Goal: Transaction & Acquisition: Purchase product/service

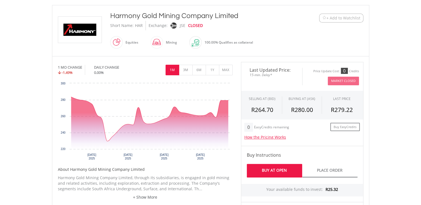
scroll to position [124, 0]
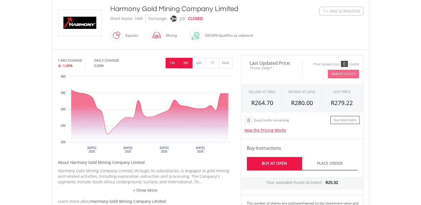
click at [186, 60] on button "3M" at bounding box center [186, 63] width 14 height 11
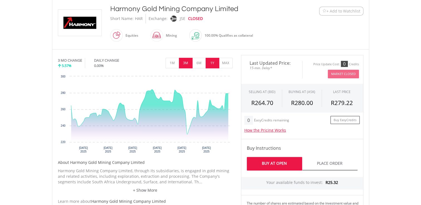
click at [212, 65] on button "1Y" at bounding box center [213, 63] width 14 height 11
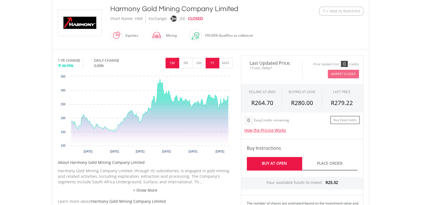
click at [173, 65] on button "1M" at bounding box center [173, 63] width 14 height 11
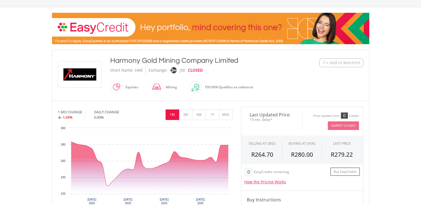
scroll to position [70, 0]
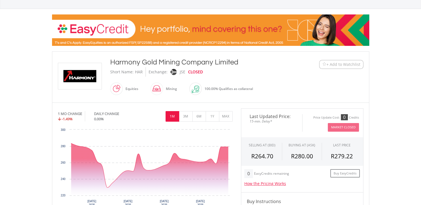
click at [345, 63] on span "+ Add to Watchlist" at bounding box center [343, 65] width 34 height 6
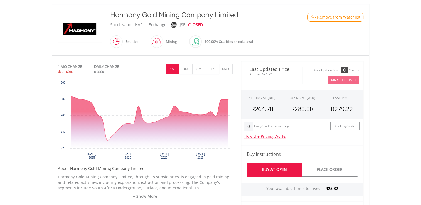
scroll to position [0, 0]
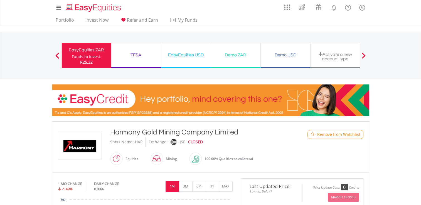
click at [134, 54] on div "TFSA" at bounding box center [136, 55] width 43 height 8
click at [137, 54] on div "TFSA" at bounding box center [136, 55] width 43 height 8
click at [66, 21] on link "Portfolio" at bounding box center [64, 21] width 23 height 9
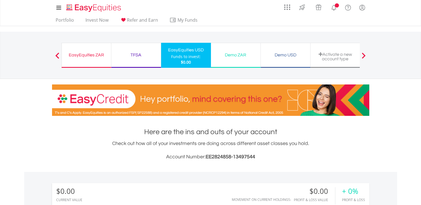
scroll to position [53, 106]
click at [92, 21] on link "Invest Now" at bounding box center [97, 21] width 28 height 9
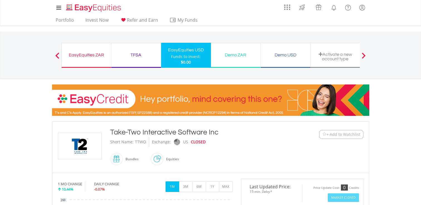
click at [323, 133] on img at bounding box center [324, 134] width 4 height 4
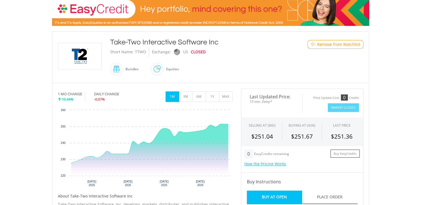
scroll to position [91, 0]
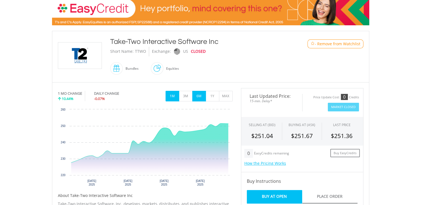
click at [198, 95] on button "6M" at bounding box center [199, 96] width 14 height 11
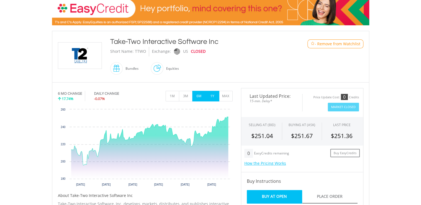
click at [216, 96] on button "1Y" at bounding box center [213, 96] width 14 height 11
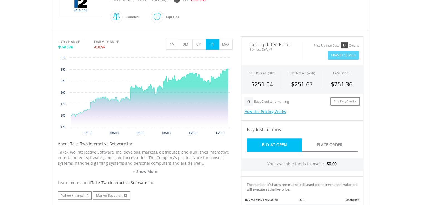
scroll to position [139, 0]
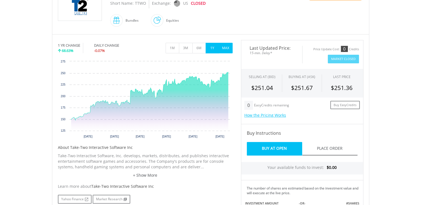
click at [223, 45] on button "MAX" at bounding box center [226, 48] width 14 height 11
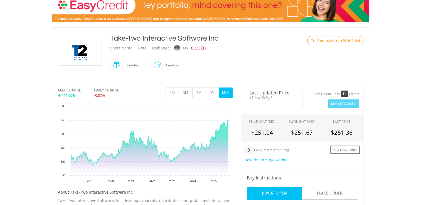
scroll to position [0, 0]
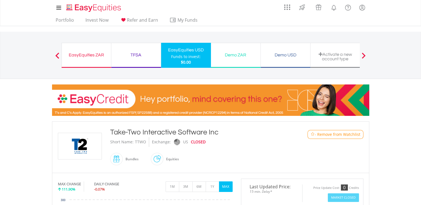
click at [138, 54] on div "TFSA" at bounding box center [136, 55] width 43 height 8
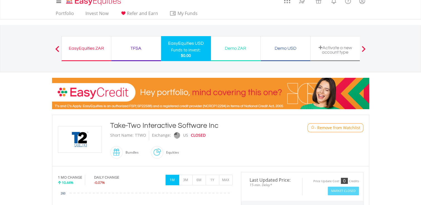
scroll to position [6, 0]
click at [136, 48] on div "TFSA" at bounding box center [136, 49] width 43 height 8
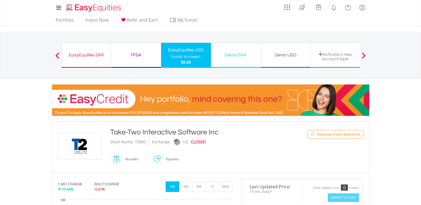
click at [56, 55] on span at bounding box center [57, 56] width 4 height 6
click at [57, 54] on span at bounding box center [57, 56] width 4 height 6
click at [312, 134] on img at bounding box center [313, 134] width 4 height 4
click at [326, 135] on img at bounding box center [324, 134] width 4 height 4
click at [100, 20] on link "Invest Now" at bounding box center [97, 21] width 28 height 9
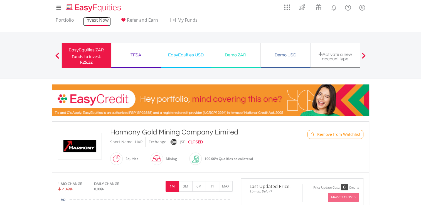
click at [101, 21] on link "Invest Now" at bounding box center [97, 21] width 28 height 9
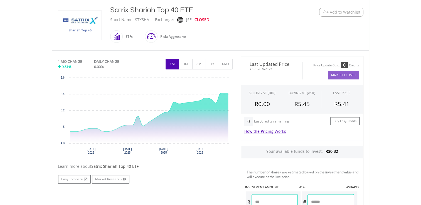
scroll to position [122, 0]
click at [183, 64] on button "3M" at bounding box center [186, 64] width 14 height 11
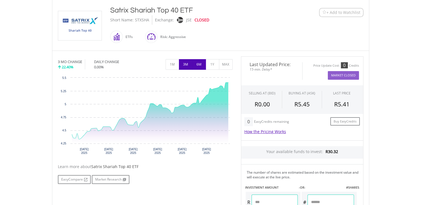
click at [201, 61] on button "6M" at bounding box center [199, 64] width 14 height 11
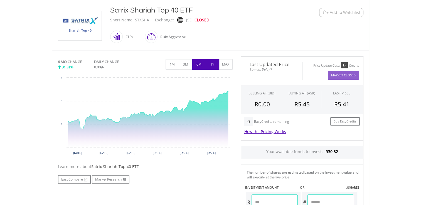
click at [214, 61] on button "1Y" at bounding box center [213, 64] width 14 height 11
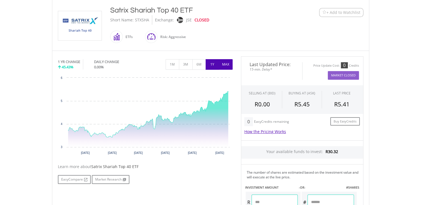
click at [227, 64] on button "MAX" at bounding box center [226, 64] width 14 height 11
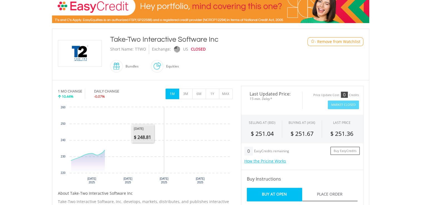
scroll to position [93, 0]
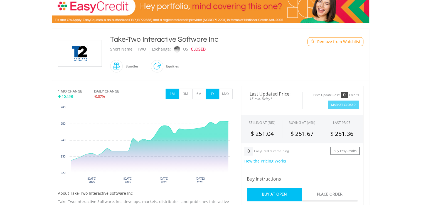
click at [211, 94] on button "1Y" at bounding box center [213, 94] width 14 height 11
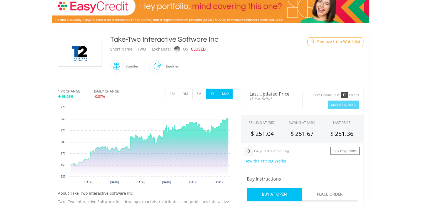
click at [227, 94] on button "MAX" at bounding box center [226, 94] width 14 height 11
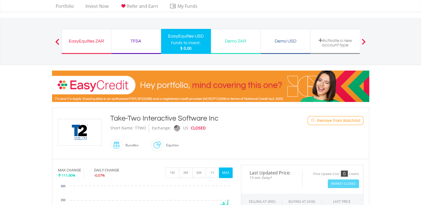
scroll to position [14, 0]
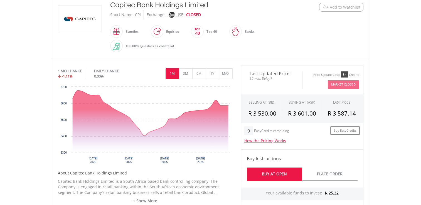
scroll to position [127, 0]
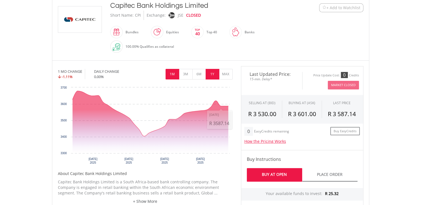
click at [212, 76] on button "1Y" at bounding box center [213, 74] width 14 height 11
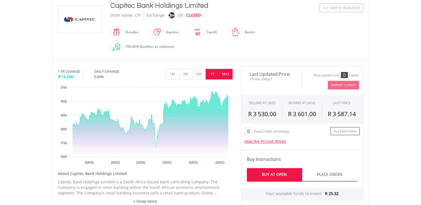
click at [224, 72] on button "MAX" at bounding box center [226, 74] width 14 height 11
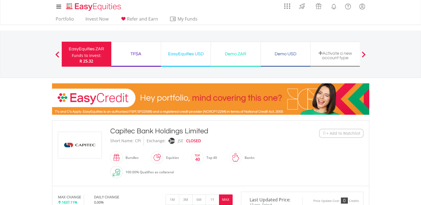
scroll to position [0, 0]
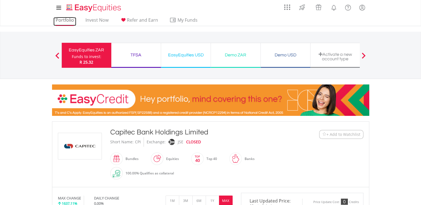
click at [65, 21] on link "Portfolio" at bounding box center [64, 21] width 23 height 9
